Goal: Task Accomplishment & Management: Complete application form

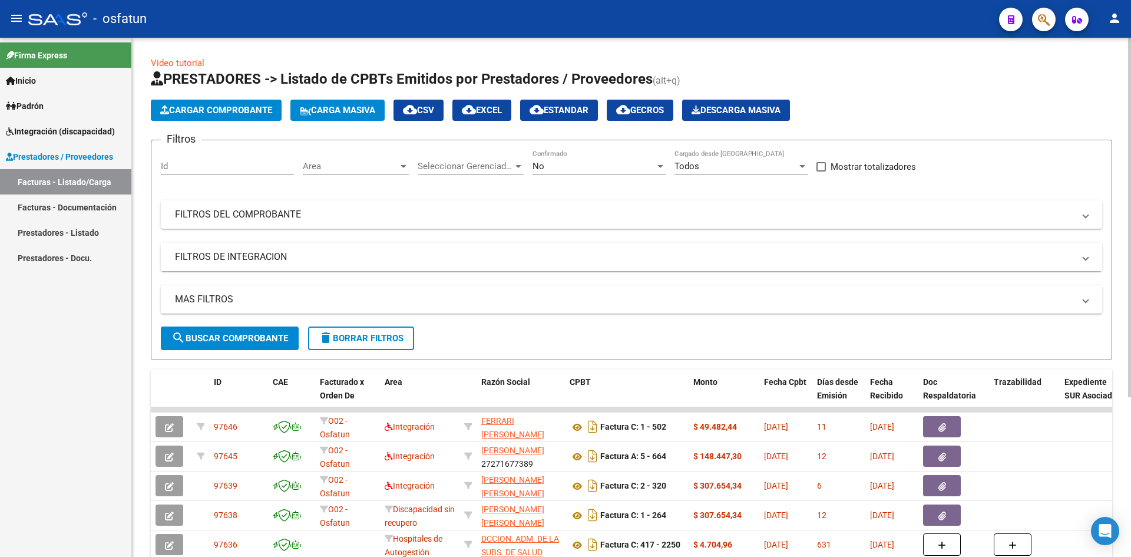
drag, startPoint x: 265, startPoint y: 43, endPoint x: 229, endPoint y: 21, distance: 41.5
click at [264, 41] on div "Video tutorial PRESTADORES -> Listado de CPBTs Emitidos por Prestadores / Prove…" at bounding box center [631, 408] width 999 height 741
click at [229, 21] on div "- osfatun" at bounding box center [509, 19] width 962 height 26
drag, startPoint x: 239, startPoint y: 24, endPoint x: 196, endPoint y: 4, distance: 47.5
click at [240, 24] on div "- osfatun" at bounding box center [509, 19] width 962 height 26
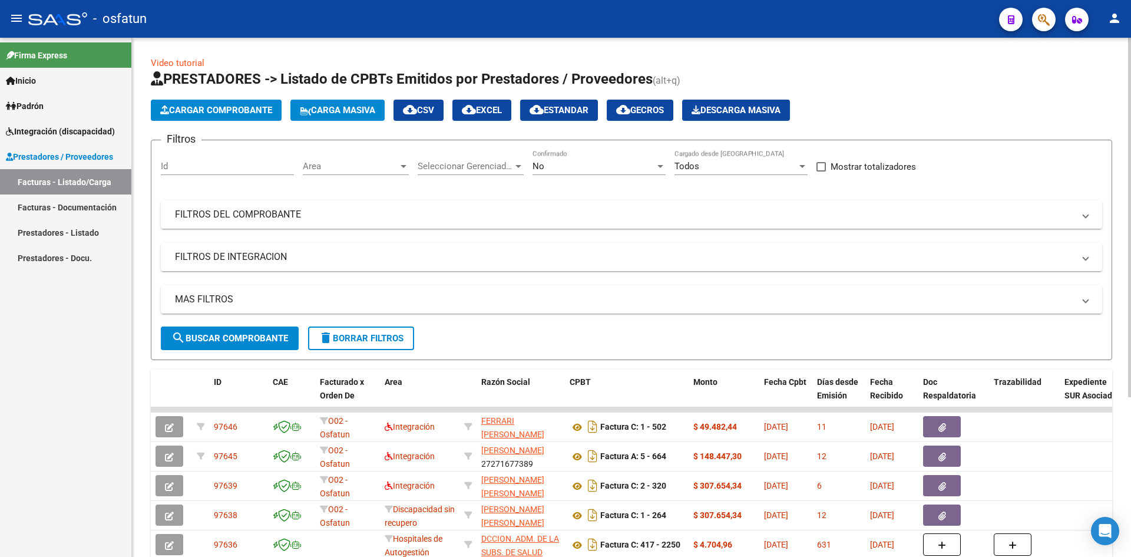
click at [211, 118] on app-list-header "PRESTADORES -> Listado de CPBTs Emitidos por Prestadores / Proveedores (alt+q) …" at bounding box center [632, 215] width 962 height 291
click at [216, 115] on button "Cargar Comprobante" at bounding box center [216, 110] width 131 height 21
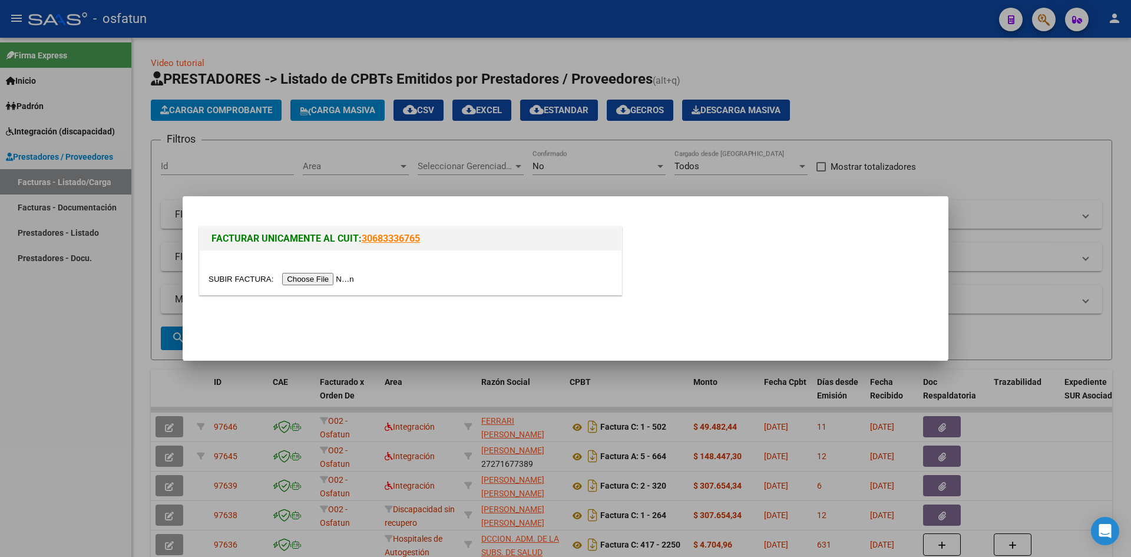
click at [308, 282] on input "file" at bounding box center [283, 279] width 149 height 12
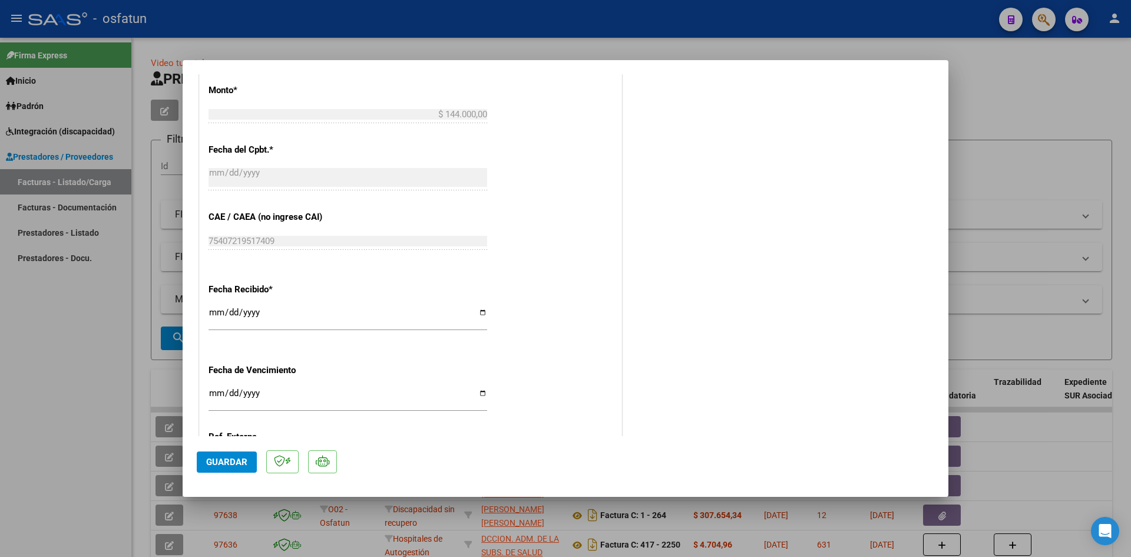
scroll to position [589, 0]
click at [222, 315] on input "[DATE]" at bounding box center [348, 318] width 279 height 19
type input "[DATE]"
click at [233, 461] on span "Guardar" at bounding box center [226, 462] width 41 height 11
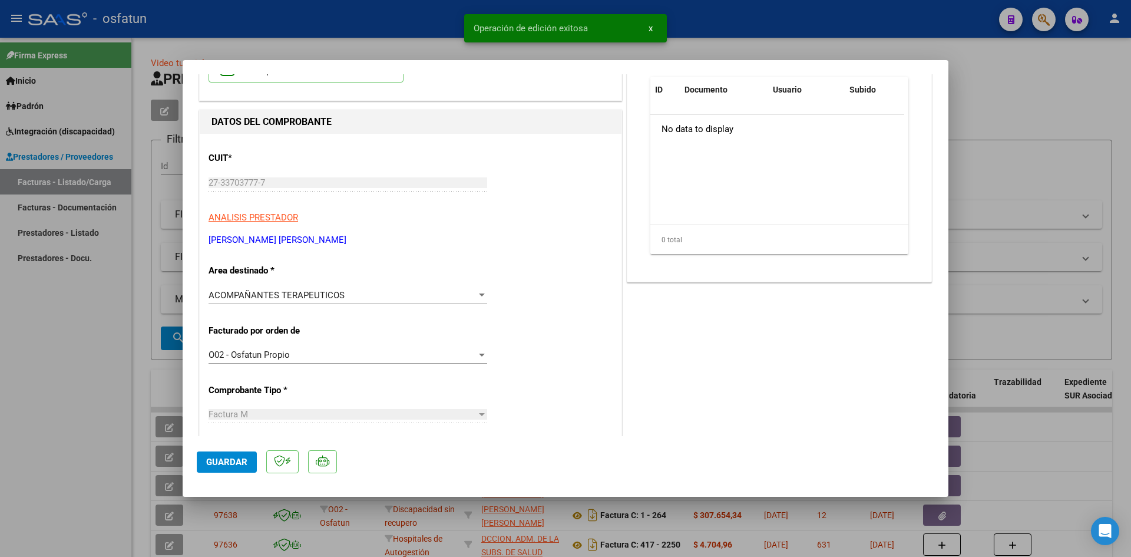
scroll to position [0, 0]
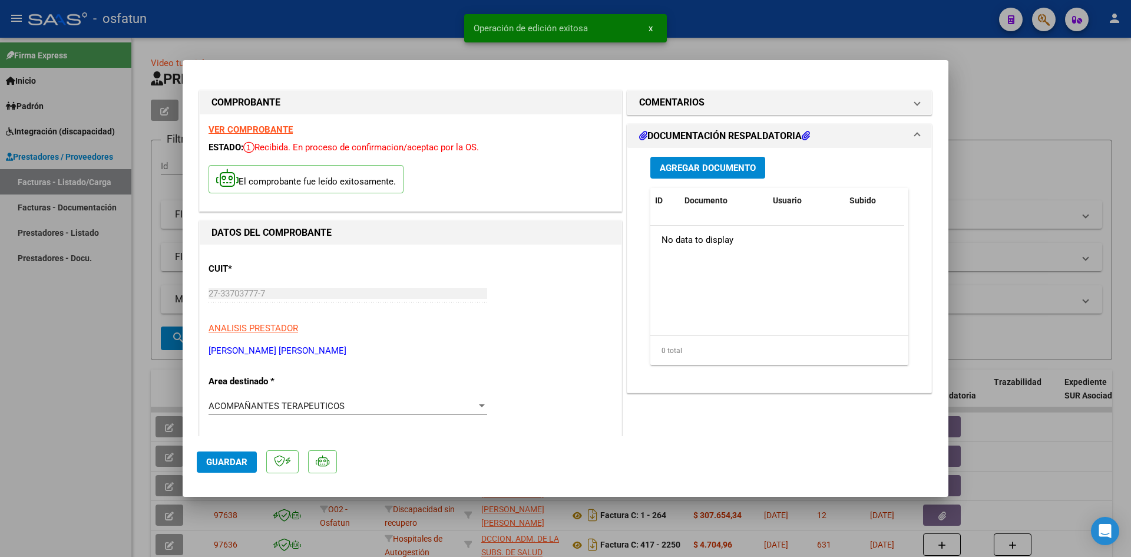
click at [722, 168] on span "Agregar Documento" at bounding box center [708, 168] width 96 height 11
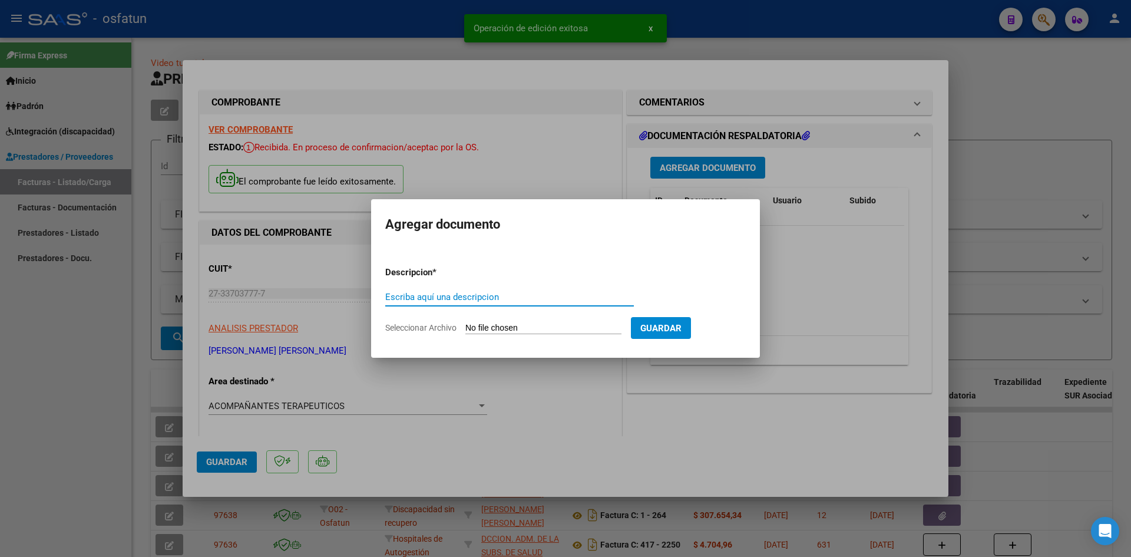
click at [496, 298] on input "Escriba aquí una descripcion" at bounding box center [509, 297] width 249 height 11
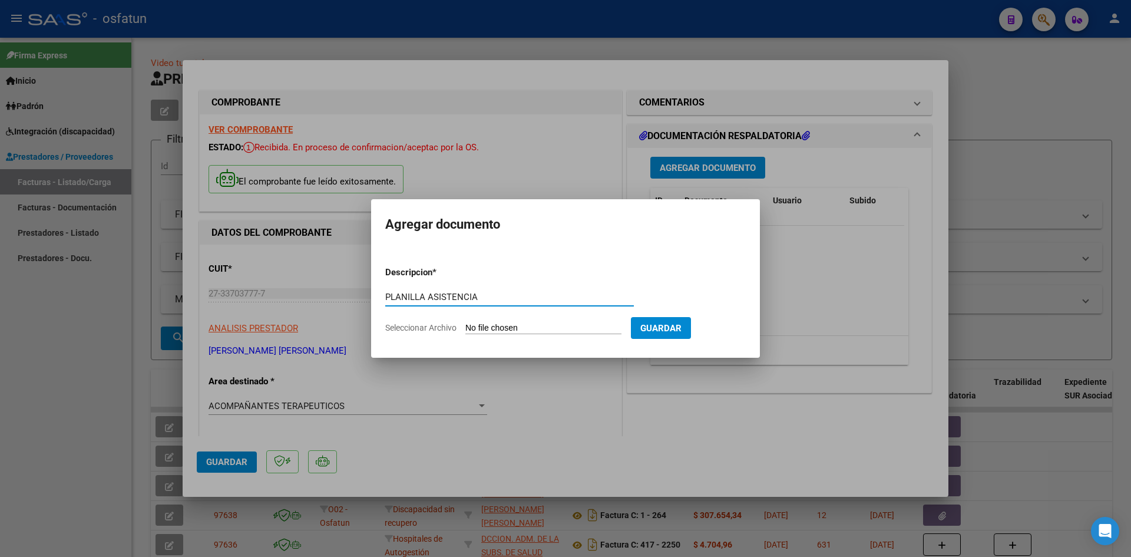
type input "PLANILLA ASISTENCIA"
click at [526, 327] on input "Seleccionar Archivo" at bounding box center [544, 328] width 156 height 11
type input "C:\fakepath\PLANILLA ASISTENCIA - AP ESP - [DATE].pdf"
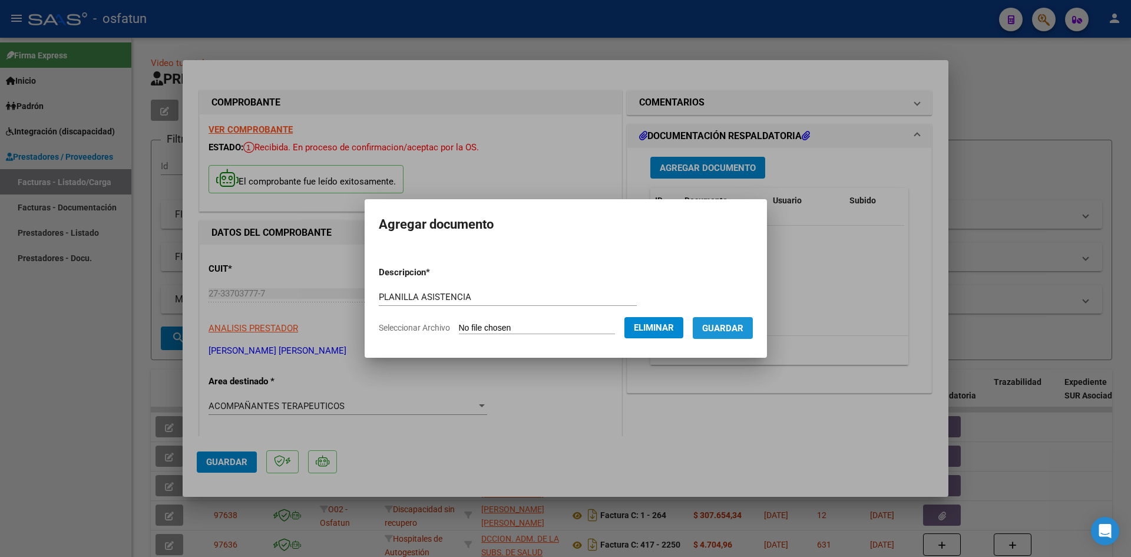
click at [723, 335] on button "Guardar" at bounding box center [723, 328] width 60 height 22
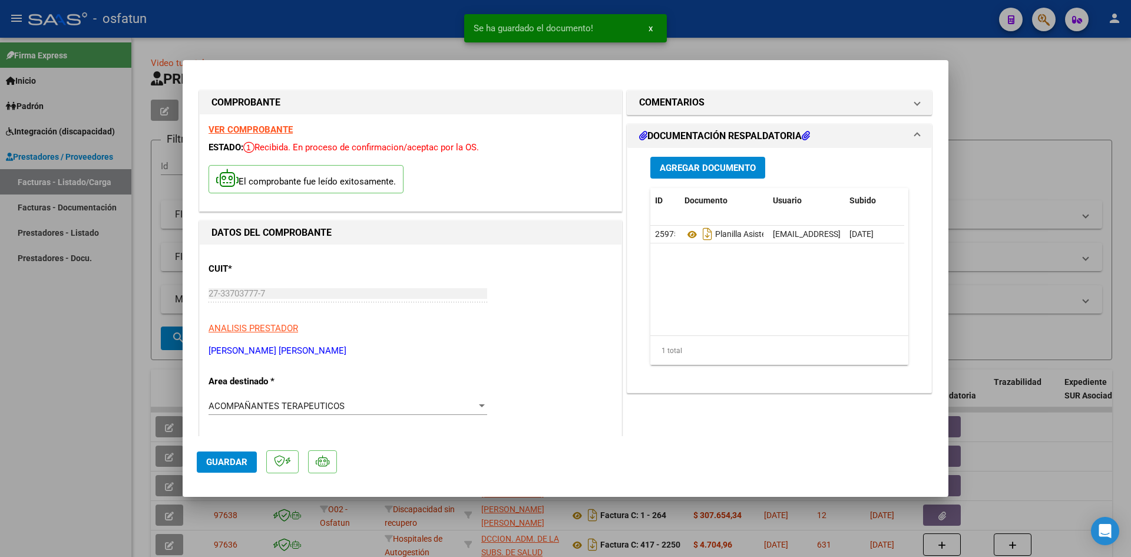
click at [693, 179] on div "Agregar Documento ID Documento Usuario Subido Acción 25975 Planilla Asistencia …" at bounding box center [780, 265] width 276 height 235
click at [685, 167] on span "Agregar Documento" at bounding box center [708, 168] width 96 height 11
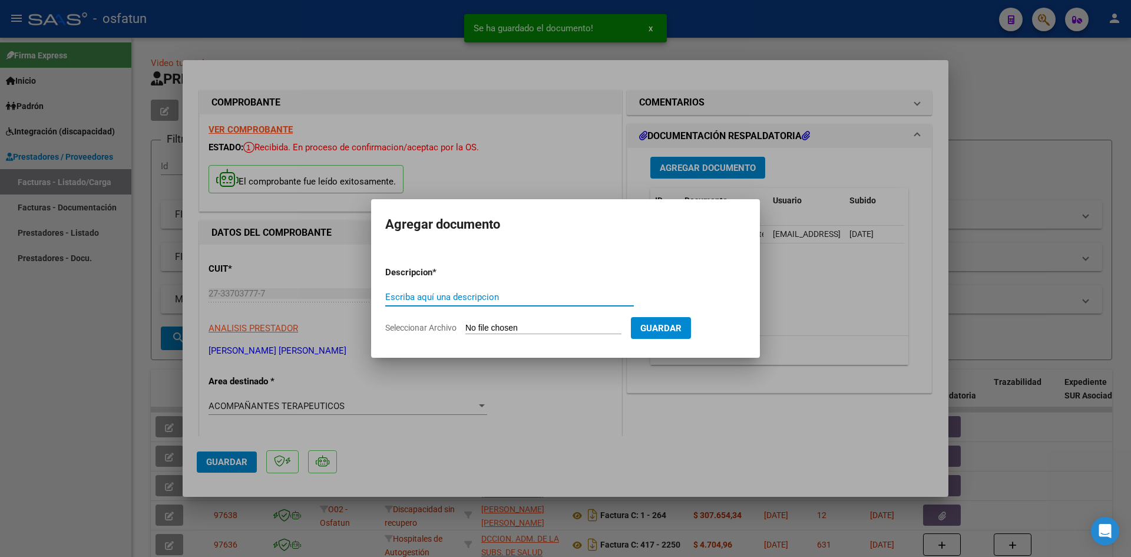
click at [472, 296] on input "Escriba aquí una descripcion" at bounding box center [509, 297] width 249 height 11
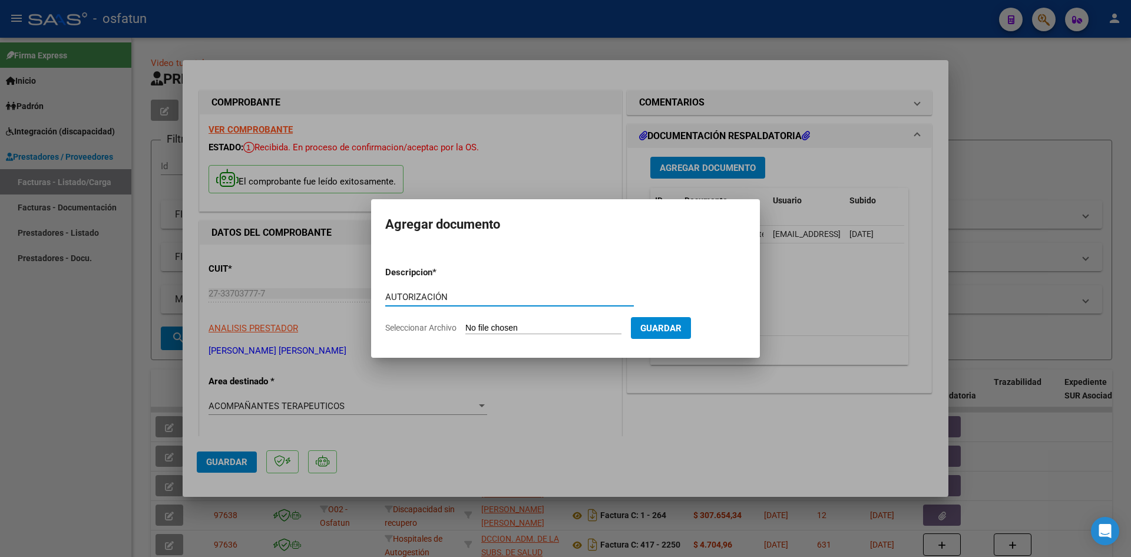
type input "AUTORIZACIÓN"
click at [500, 332] on input "Seleccionar Archivo" at bounding box center [544, 328] width 156 height 11
type input "C:\fakepath\PRESUPUESTO AUTORIZADO - AP ESP - 2025.pdf"
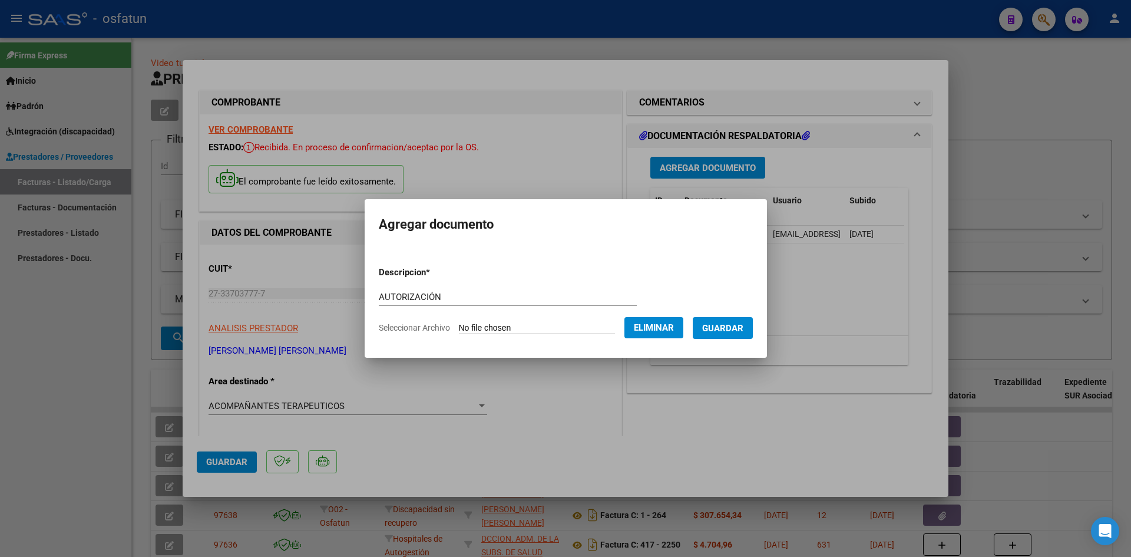
click at [744, 323] on span "Guardar" at bounding box center [722, 328] width 41 height 11
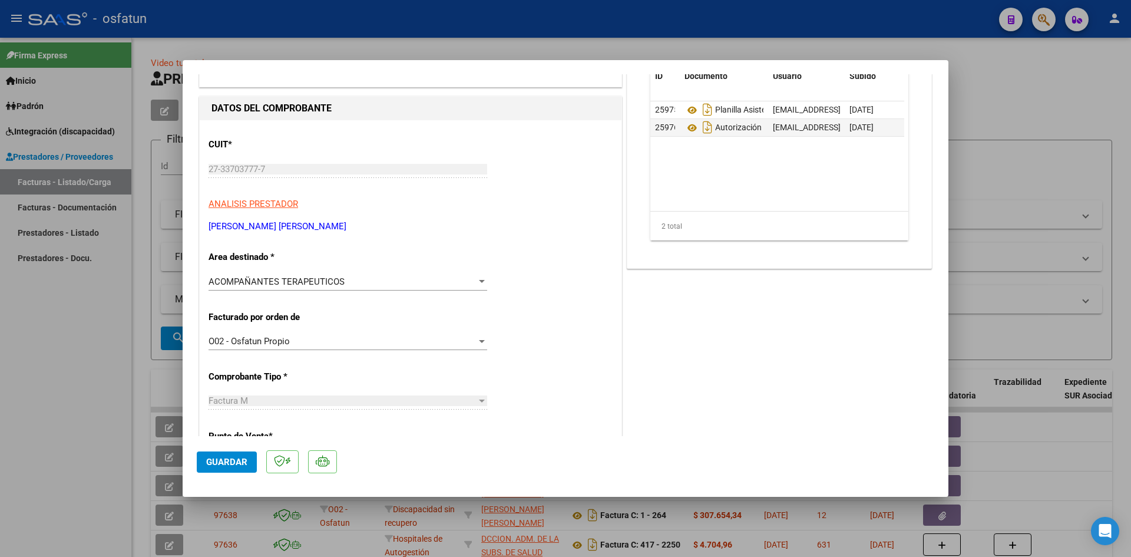
scroll to position [118, 0]
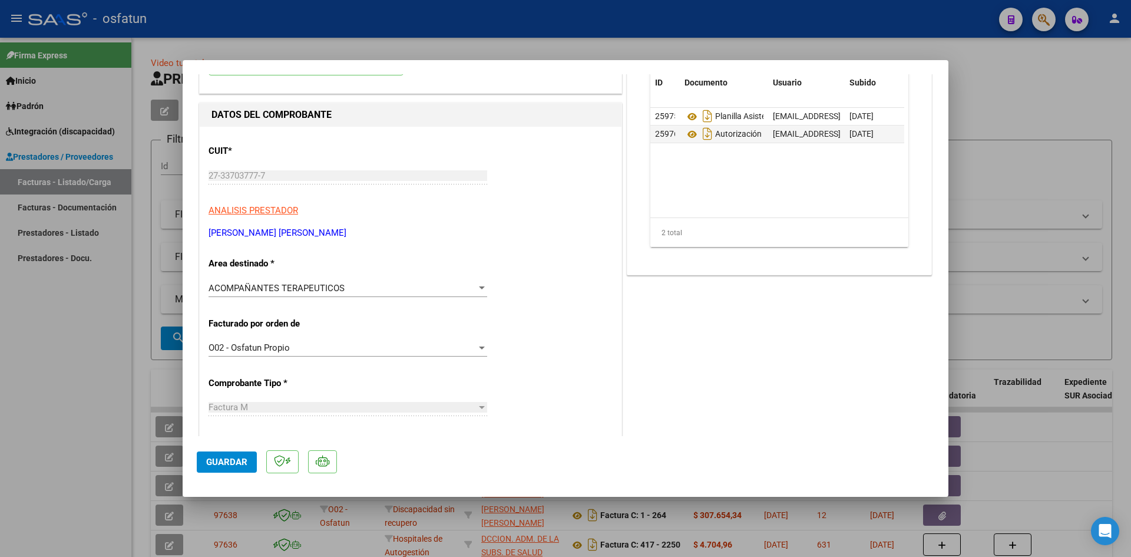
click at [399, 24] on div at bounding box center [565, 278] width 1131 height 557
type input "$ 0,00"
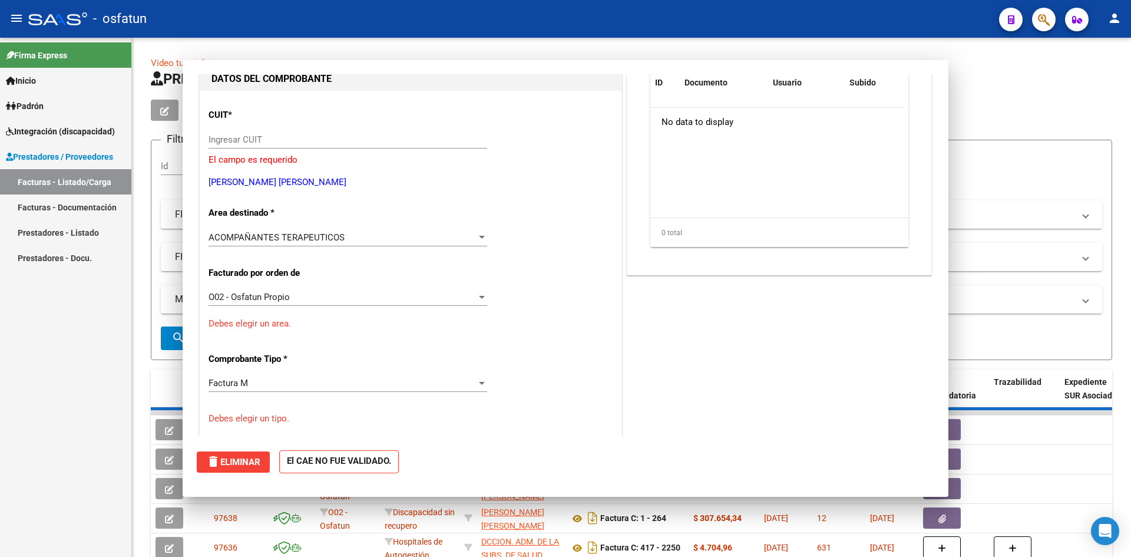
scroll to position [0, 0]
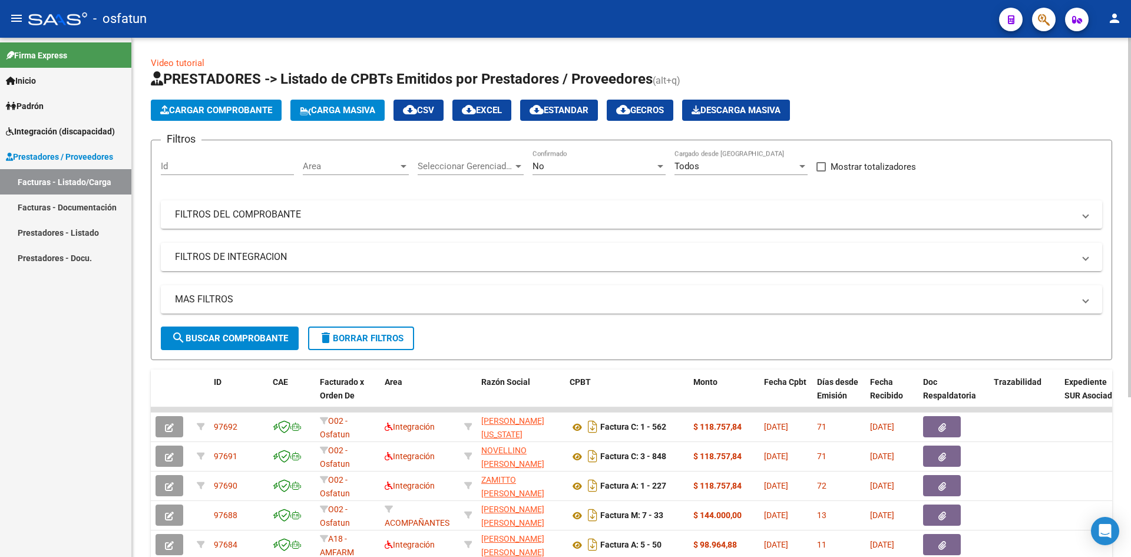
click at [237, 107] on span "Cargar Comprobante" at bounding box center [216, 110] width 112 height 11
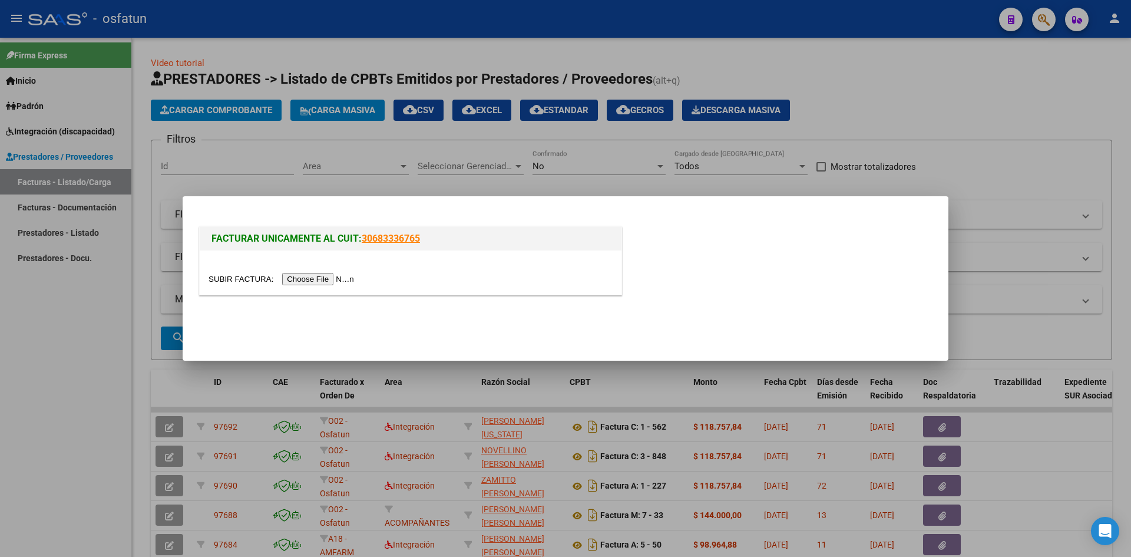
click at [348, 288] on div at bounding box center [411, 272] width 422 height 44
click at [344, 282] on input "file" at bounding box center [283, 279] width 149 height 12
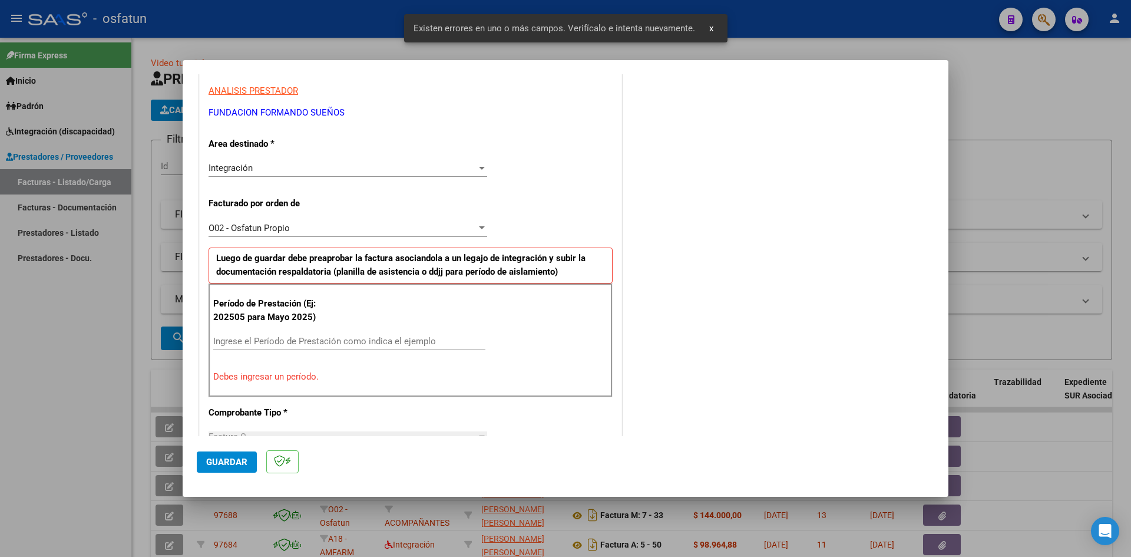
scroll to position [230, 0]
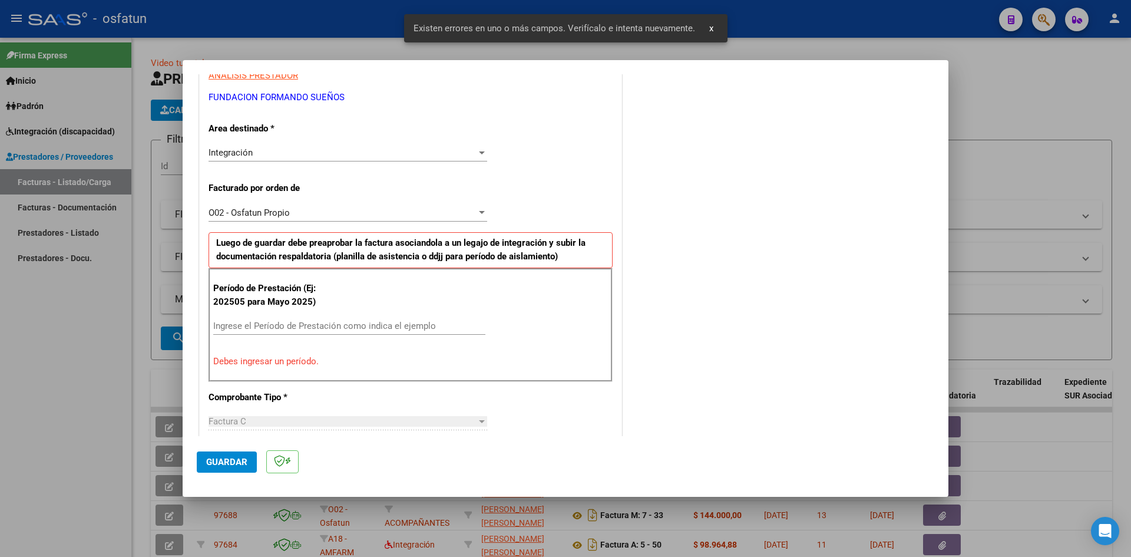
click at [280, 329] on input "Ingrese el Período de Prestación como indica el ejemplo" at bounding box center [349, 326] width 272 height 11
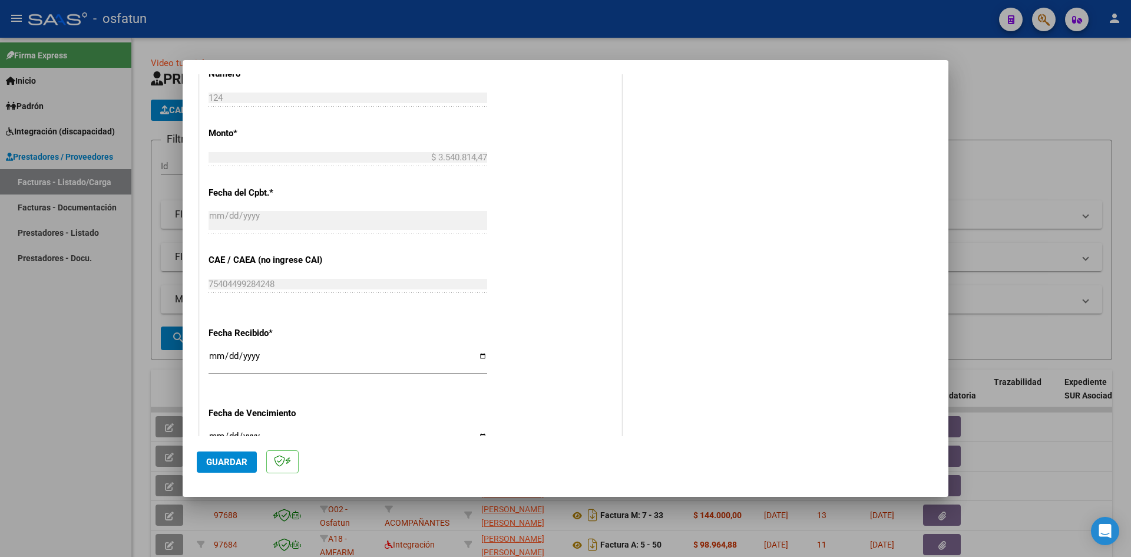
scroll to position [643, 0]
type input "202509"
click at [219, 364] on input "[DATE]" at bounding box center [348, 360] width 279 height 19
type input "[DATE]"
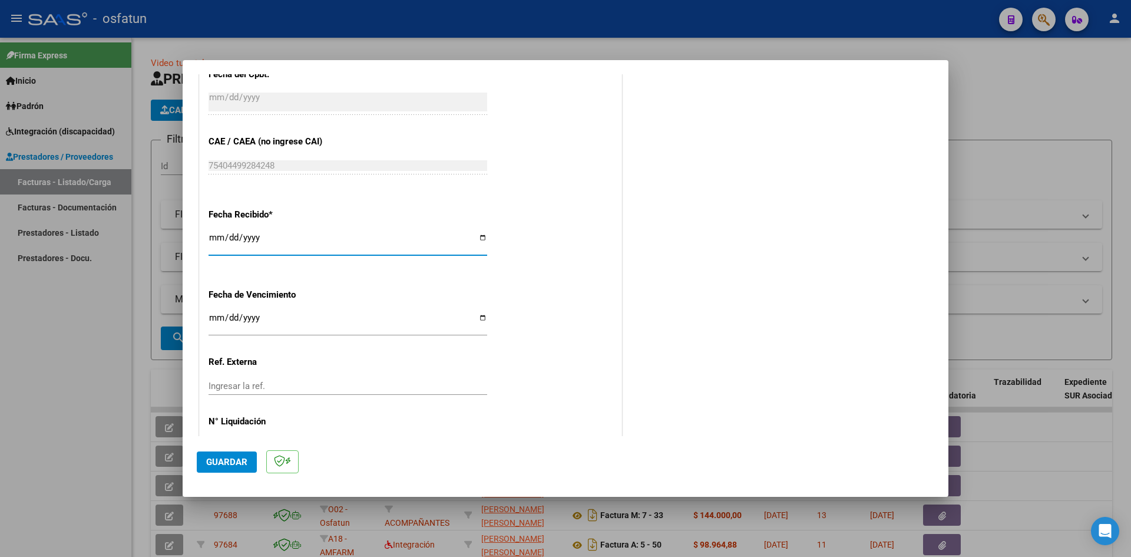
scroll to position [802, 0]
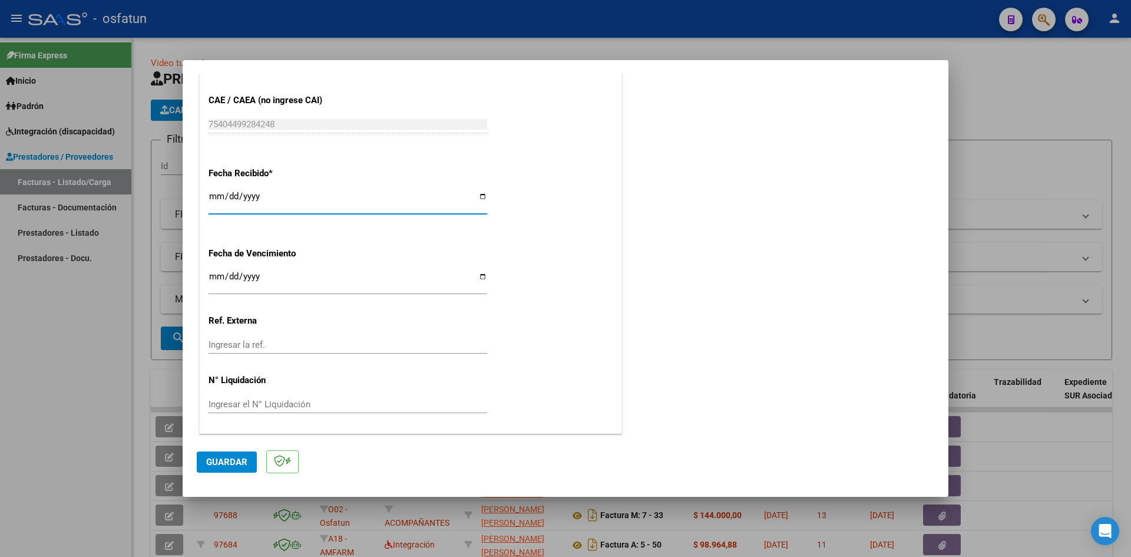
click at [214, 480] on mat-dialog-container "COMPROBANTE VER COMPROBANTE El comprobante fue leído exitosamente. DATOS DEL CO…" at bounding box center [566, 278] width 766 height 437
drag, startPoint x: 224, startPoint y: 464, endPoint x: 301, endPoint y: 420, distance: 88.4
click at [233, 461] on span "Guardar" at bounding box center [226, 462] width 41 height 11
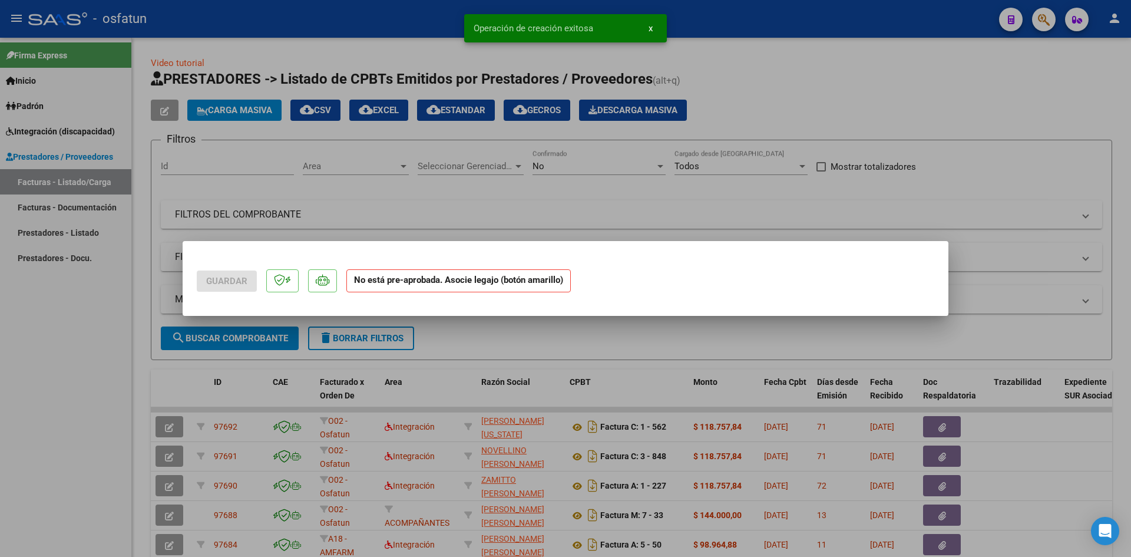
scroll to position [0, 0]
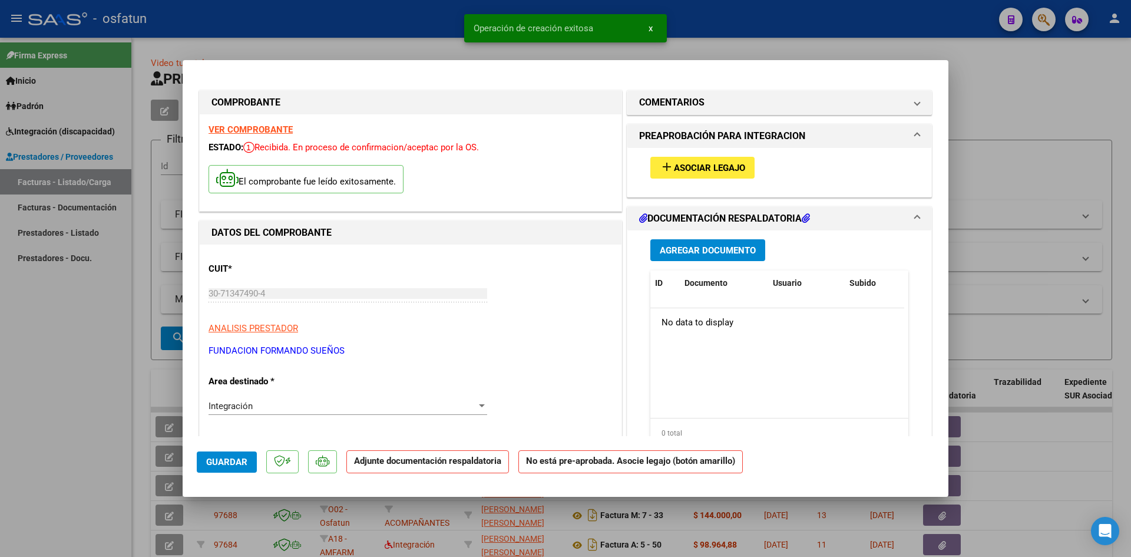
click at [721, 163] on span "Asociar Legajo" at bounding box center [709, 168] width 71 height 11
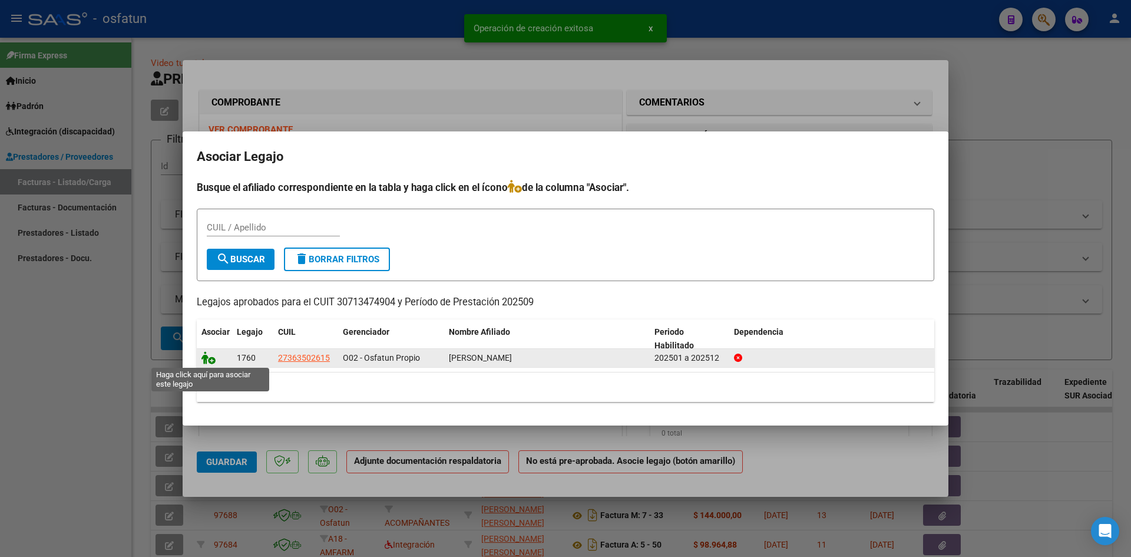
click at [210, 362] on icon at bounding box center [209, 357] width 14 height 13
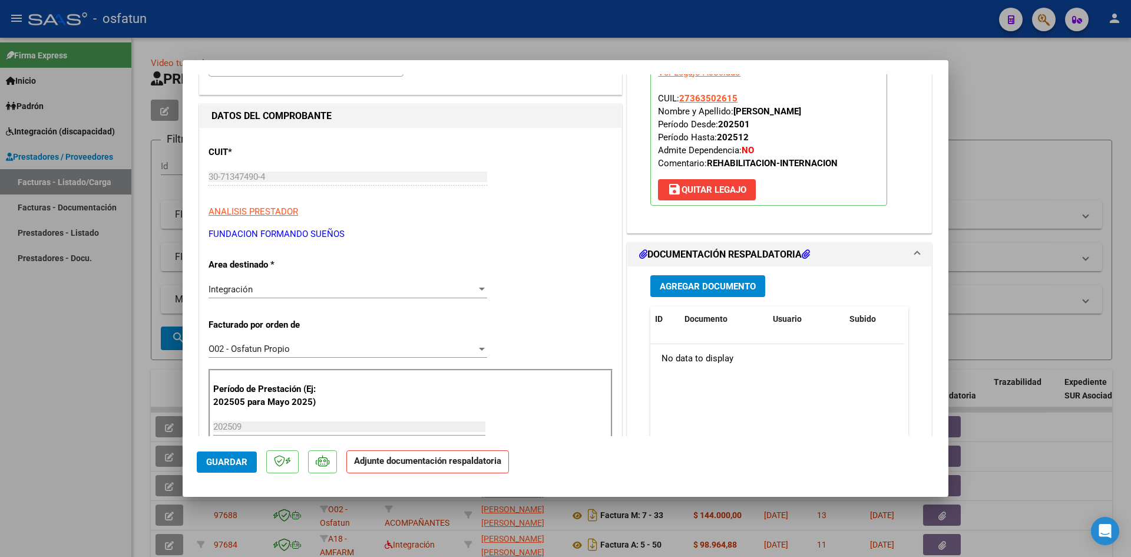
scroll to position [118, 0]
click at [665, 290] on span "Agregar Documento" at bounding box center [708, 285] width 96 height 11
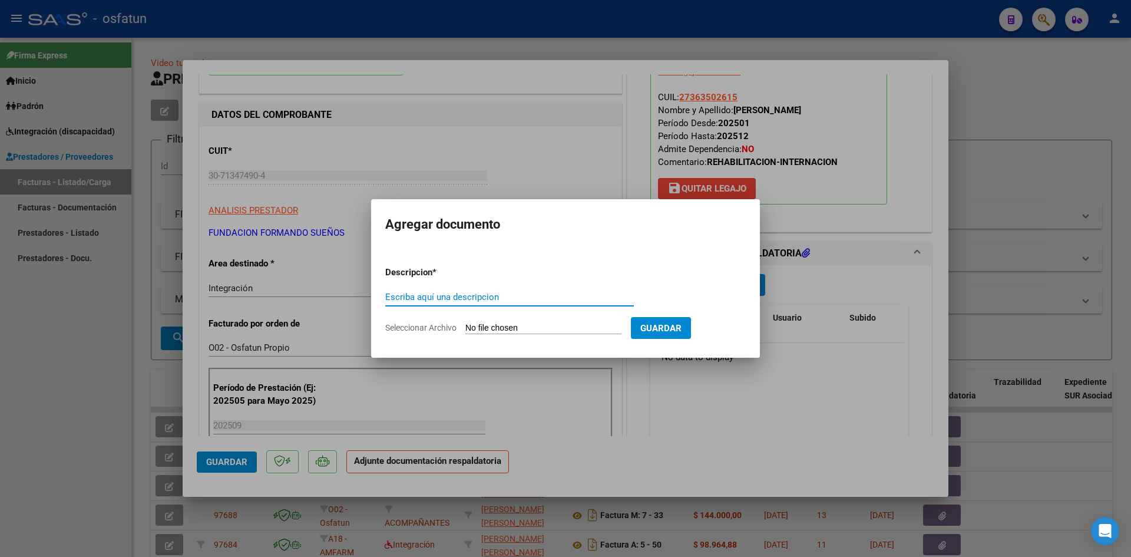
click at [471, 301] on input "Escriba aquí una descripcion" at bounding box center [509, 297] width 249 height 11
type input "ASISTENCIA"
click at [526, 328] on input "Seleccionar Archivo" at bounding box center [544, 328] width 156 height 11
drag, startPoint x: 441, startPoint y: 296, endPoint x: 371, endPoint y: 298, distance: 70.7
click at [371, 303] on mat-dialog-content "Descripcion * ASISTENCIA Escriba aquí una descripcion Seleccionar Archivo Guard…" at bounding box center [565, 294] width 389 height 95
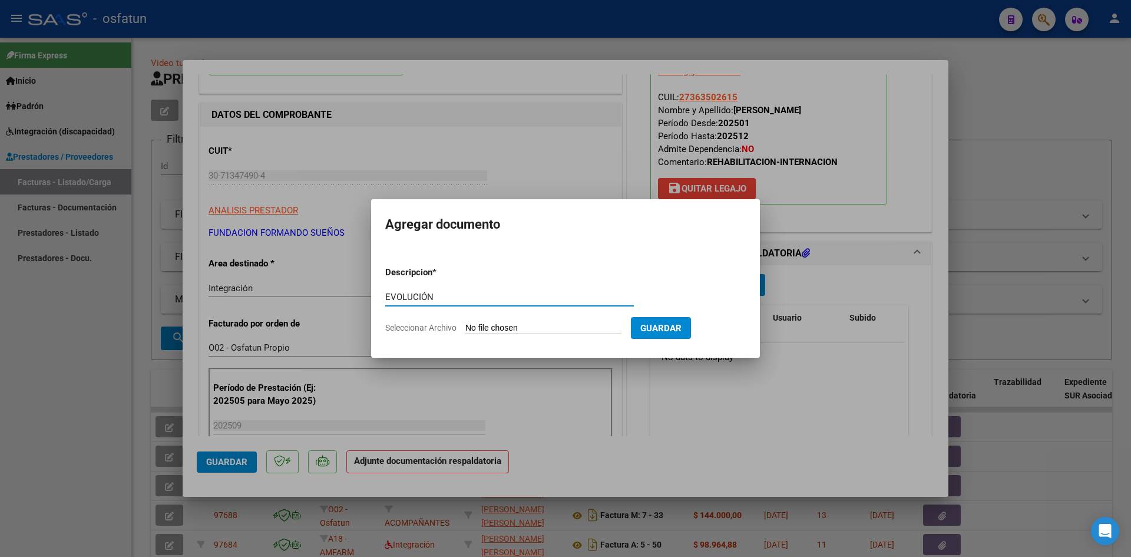
type input "EVOLUCIÓN"
click at [519, 325] on input "Seleccionar Archivo" at bounding box center [544, 328] width 156 height 11
type input "C:\fakepath\EVOLUCIÓN - REH INT DOM - [DATE].pdf"
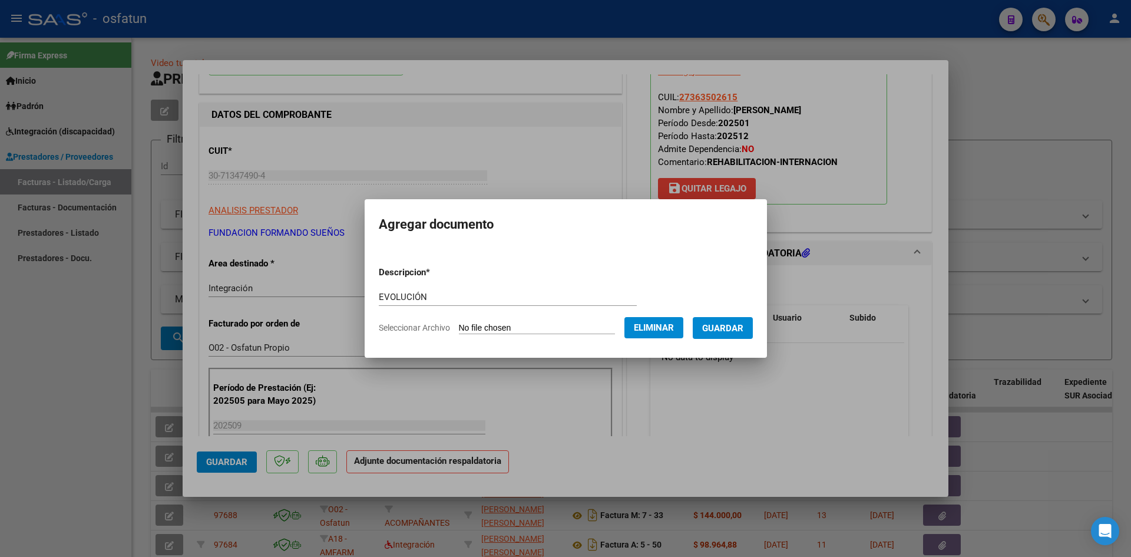
drag, startPoint x: 768, startPoint y: 339, endPoint x: 742, endPoint y: 332, distance: 27.6
click at [763, 338] on mat-dialog-content "Descripcion * EVOLUCIÓN Escriba aquí una descripcion Seleccionar Archivo Elimin…" at bounding box center [566, 294] width 402 height 95
click at [736, 326] on span "Guardar" at bounding box center [722, 328] width 41 height 11
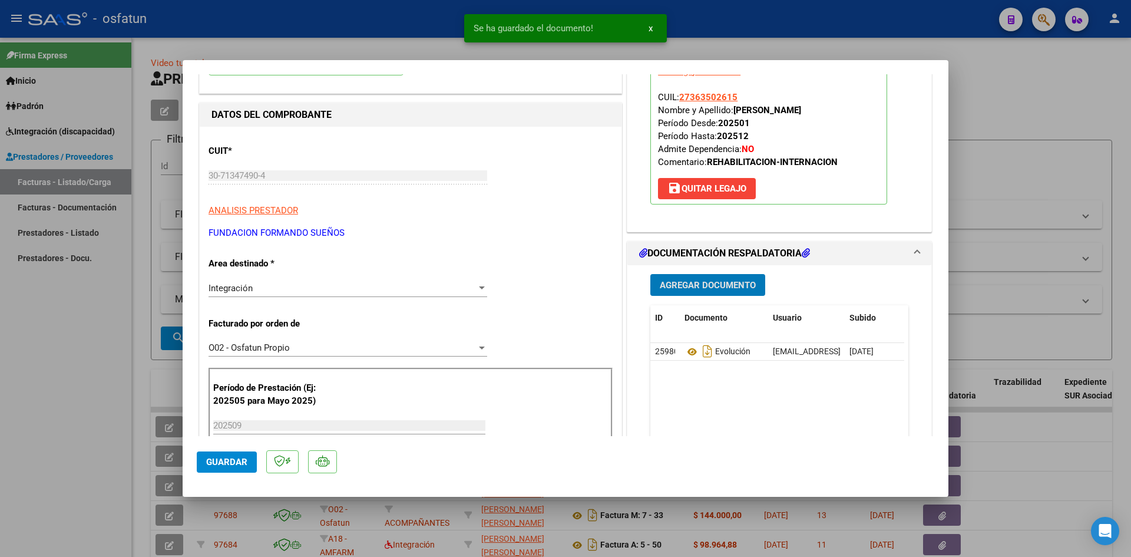
click at [700, 280] on span "Agregar Documento" at bounding box center [708, 285] width 96 height 11
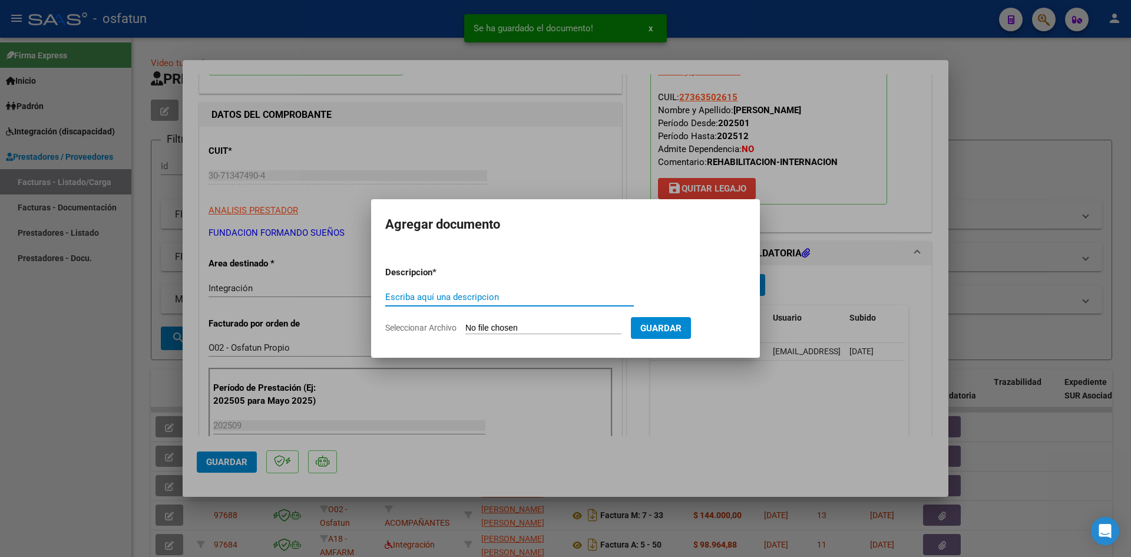
click at [435, 298] on input "Escriba aquí una descripcion" at bounding box center [509, 297] width 249 height 11
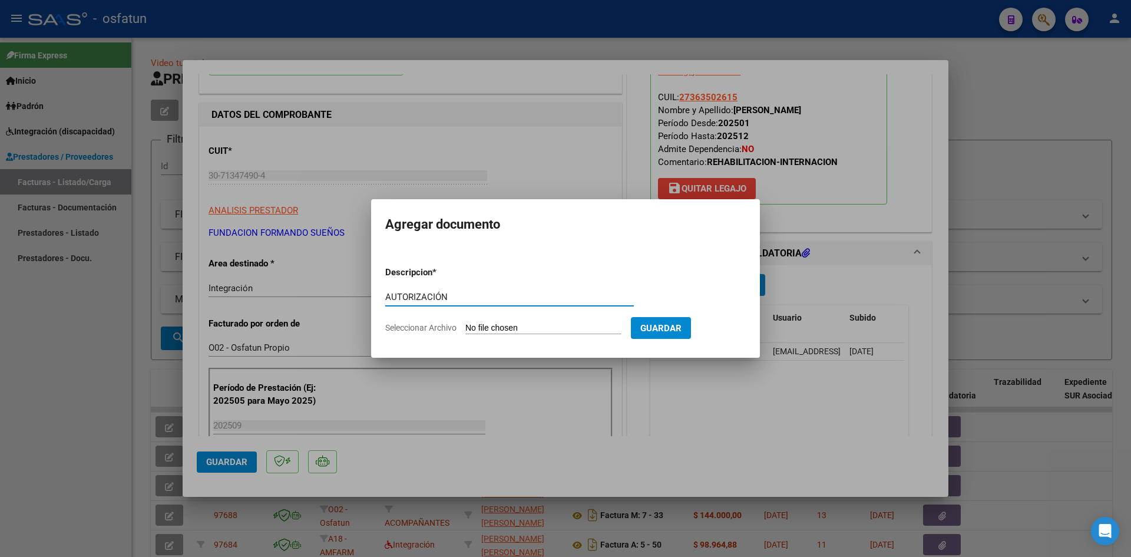
type input "AUTORIZACIÓN"
click at [507, 330] on input "Seleccionar Archivo" at bounding box center [544, 328] width 156 height 11
type input "C:\fakepath\FACTURA N° 3-124 - REH INT DOM - [DATE].pdf"
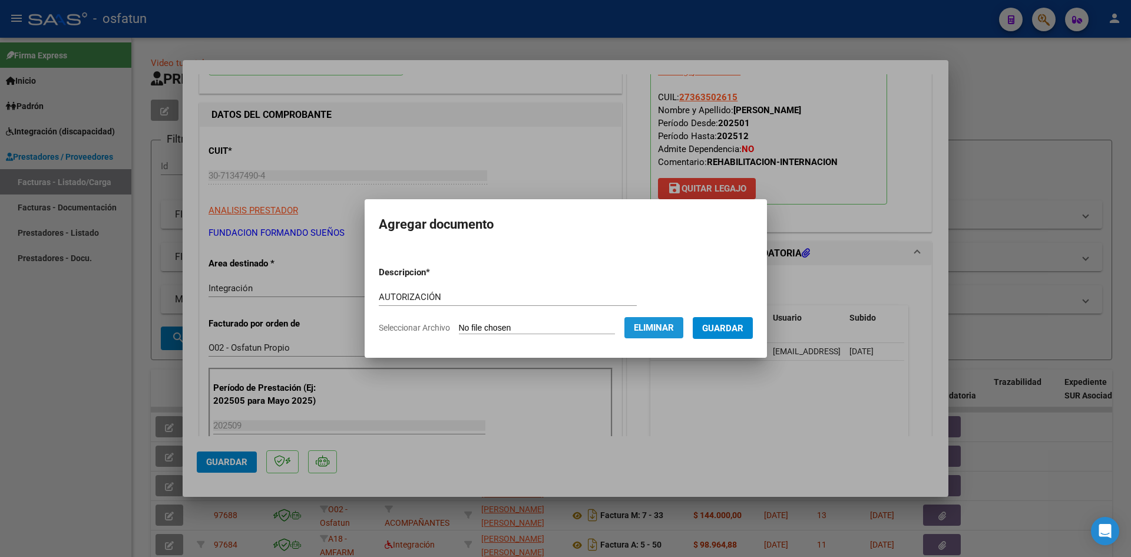
click at [661, 334] on button "Eliminar" at bounding box center [654, 327] width 59 height 21
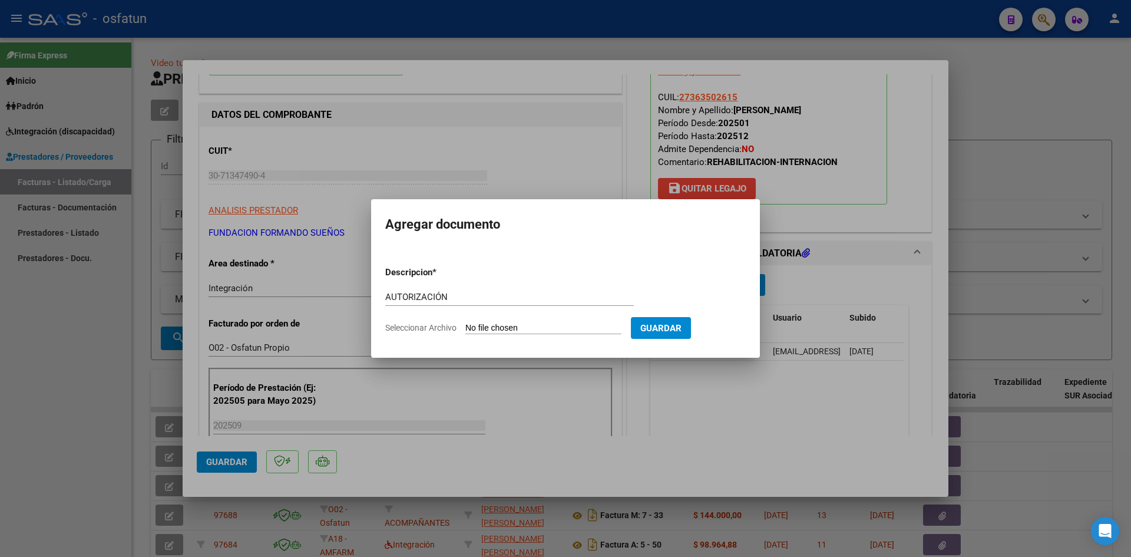
click at [542, 331] on input "Seleccionar Archivo" at bounding box center [544, 328] width 156 height 11
type input "C:\fakepath\PRESUPUESTO AUTORIZADO - REH INT DOM - 2025.pdf"
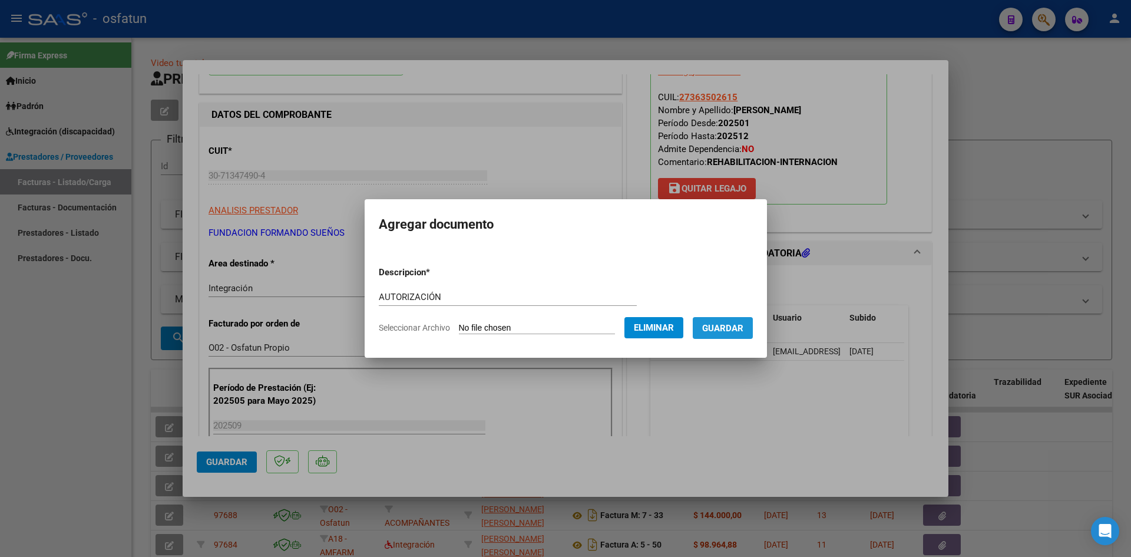
drag, startPoint x: 728, startPoint y: 333, endPoint x: 612, endPoint y: 358, distance: 118.1
click at [725, 333] on span "Guardar" at bounding box center [722, 328] width 41 height 11
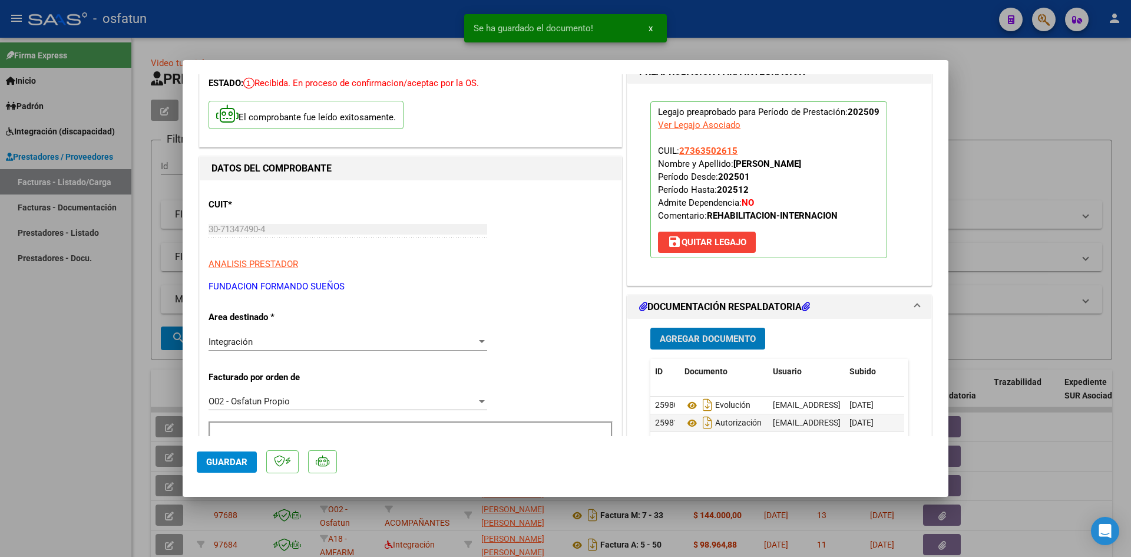
scroll to position [0, 0]
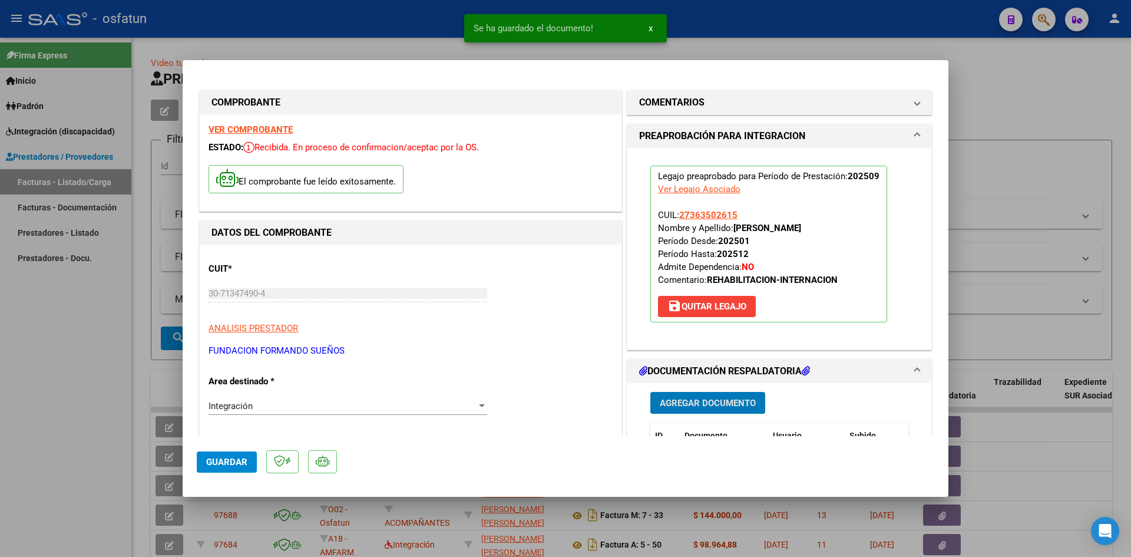
drag, startPoint x: 239, startPoint y: 466, endPoint x: 478, endPoint y: 398, distance: 248.7
click at [242, 464] on span "Guardar" at bounding box center [226, 462] width 41 height 11
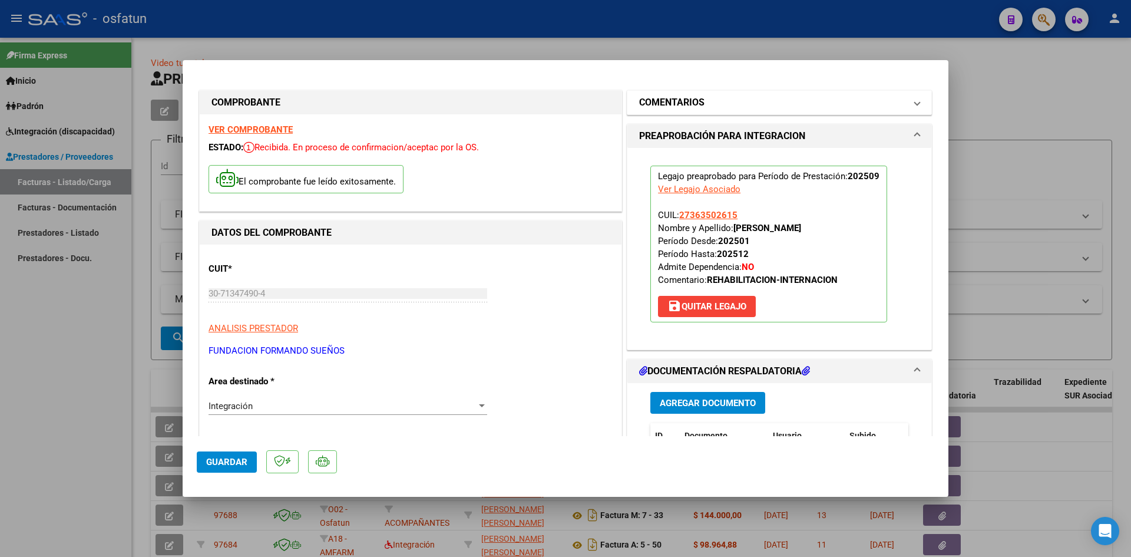
drag, startPoint x: 629, startPoint y: 25, endPoint x: 692, endPoint y: 112, distance: 106.8
click at [628, 35] on div at bounding box center [565, 278] width 1131 height 557
type input "$ 0,00"
